Goal: Transaction & Acquisition: Purchase product/service

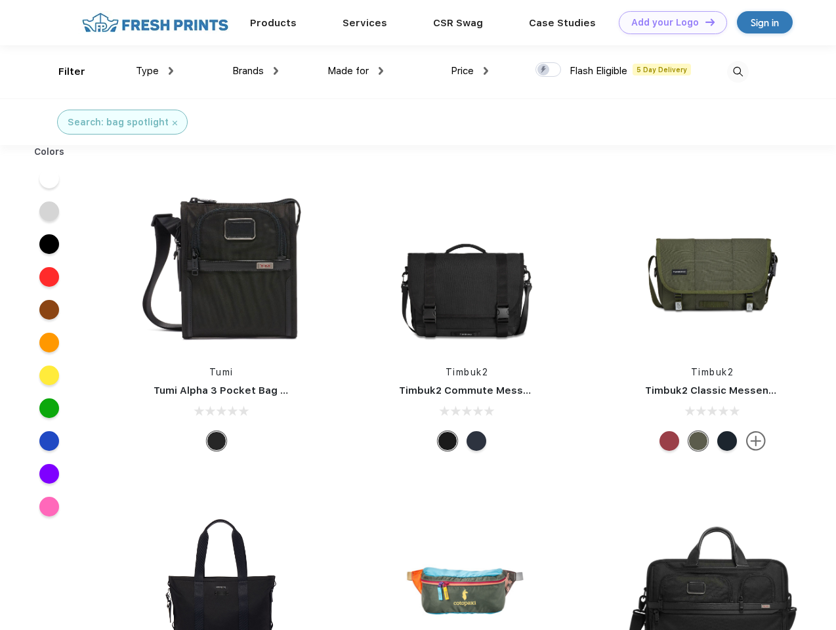
click at [668, 22] on link "Add your Logo Design Tool" at bounding box center [673, 22] width 108 height 23
click at [0, 0] on div "Design Tool" at bounding box center [0, 0] width 0 height 0
click at [704, 22] on link "Add your Logo Design Tool" at bounding box center [673, 22] width 108 height 23
click at [63, 71] on div "Filter" at bounding box center [71, 71] width 27 height 15
click at [155, 71] on span "Type" at bounding box center [147, 71] width 23 height 12
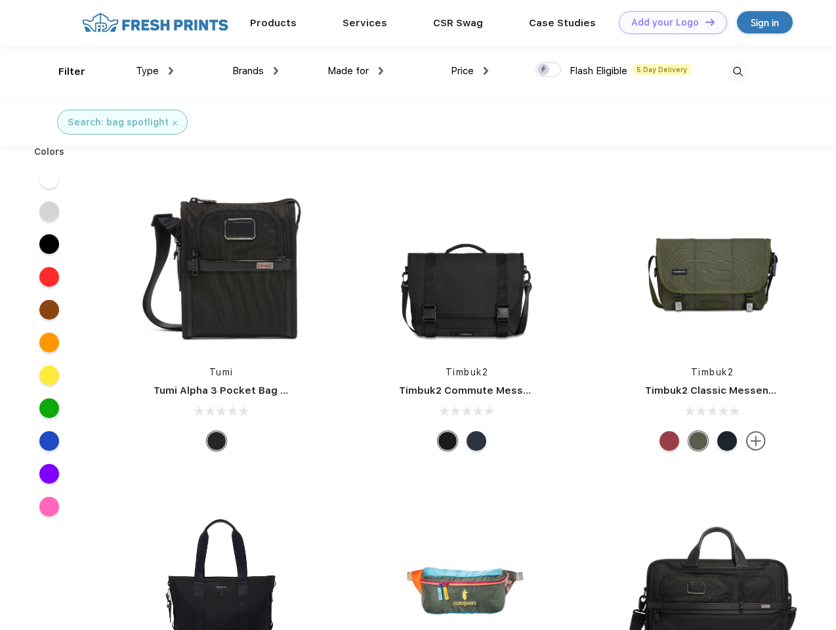
click at [255, 71] on span "Brands" at bounding box center [247, 71] width 31 height 12
click at [356, 71] on span "Made for" at bounding box center [347, 71] width 41 height 12
click at [470, 71] on span "Price" at bounding box center [462, 71] width 23 height 12
click at [548, 70] on div at bounding box center [548, 69] width 26 height 14
click at [544, 70] on input "checkbox" at bounding box center [539, 66] width 9 height 9
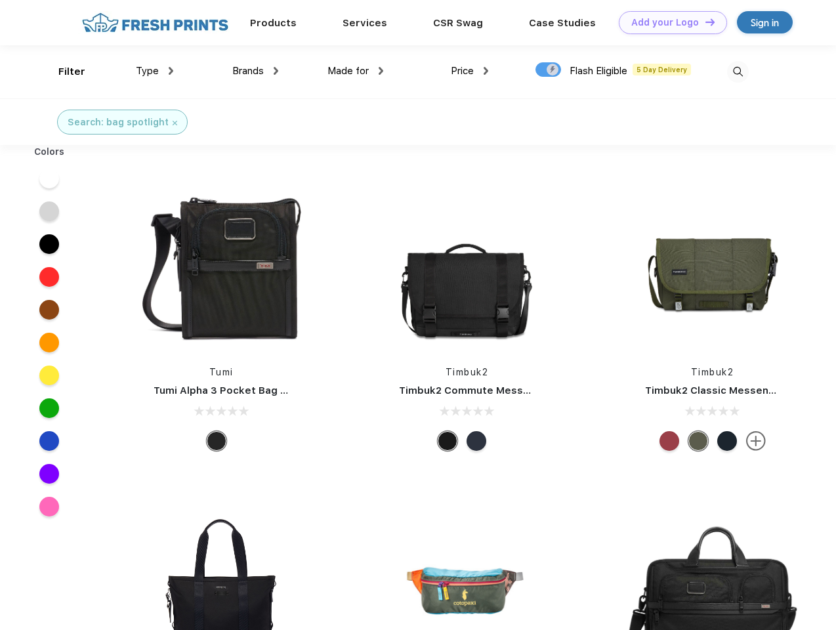
click at [737, 71] on img at bounding box center [738, 72] width 22 height 22
